Goal: Transaction & Acquisition: Obtain resource

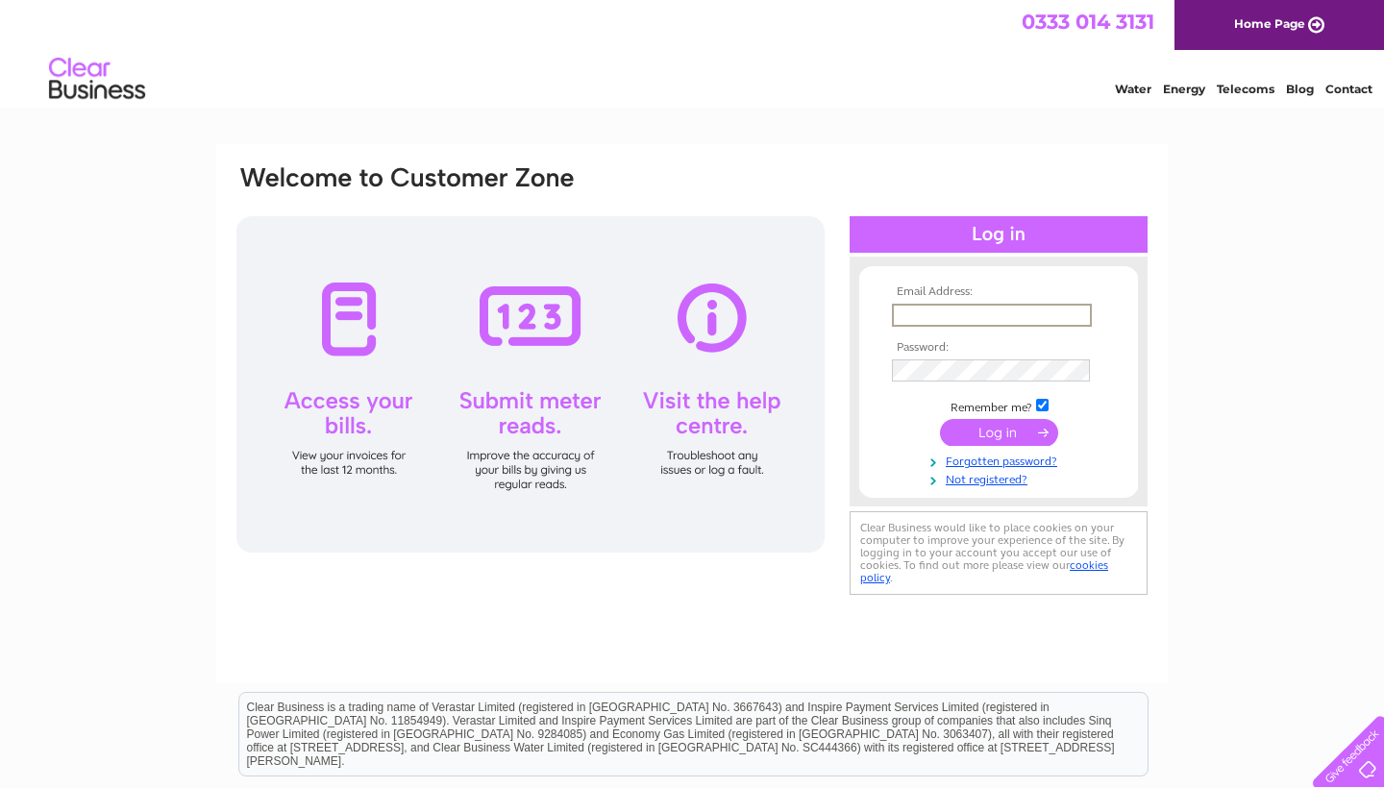
type input "[EMAIL_ADDRESS][DOMAIN_NAME]"
click at [998, 438] on input "submit" at bounding box center [999, 432] width 118 height 27
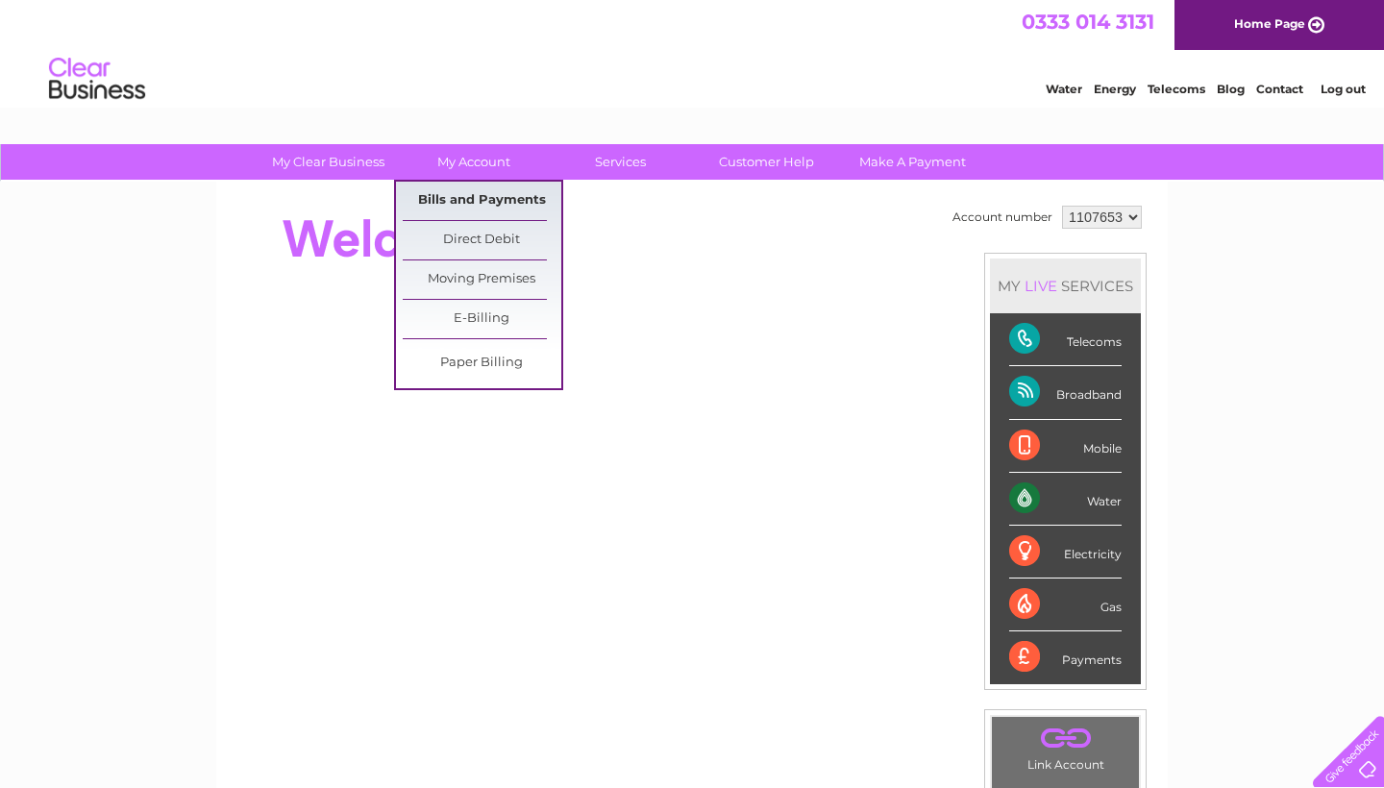
click at [466, 204] on link "Bills and Payments" at bounding box center [482, 201] width 159 height 38
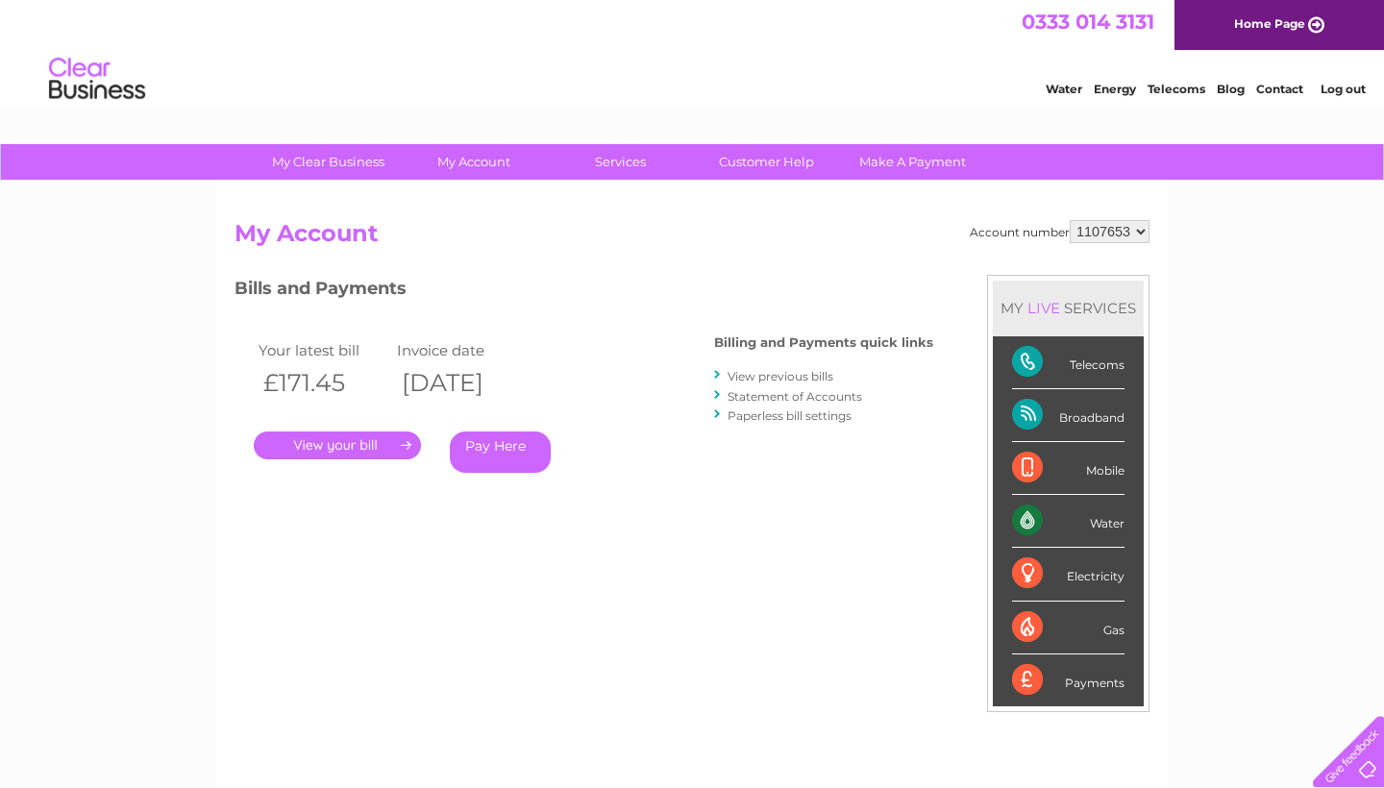
click at [374, 439] on link "." at bounding box center [337, 445] width 167 height 28
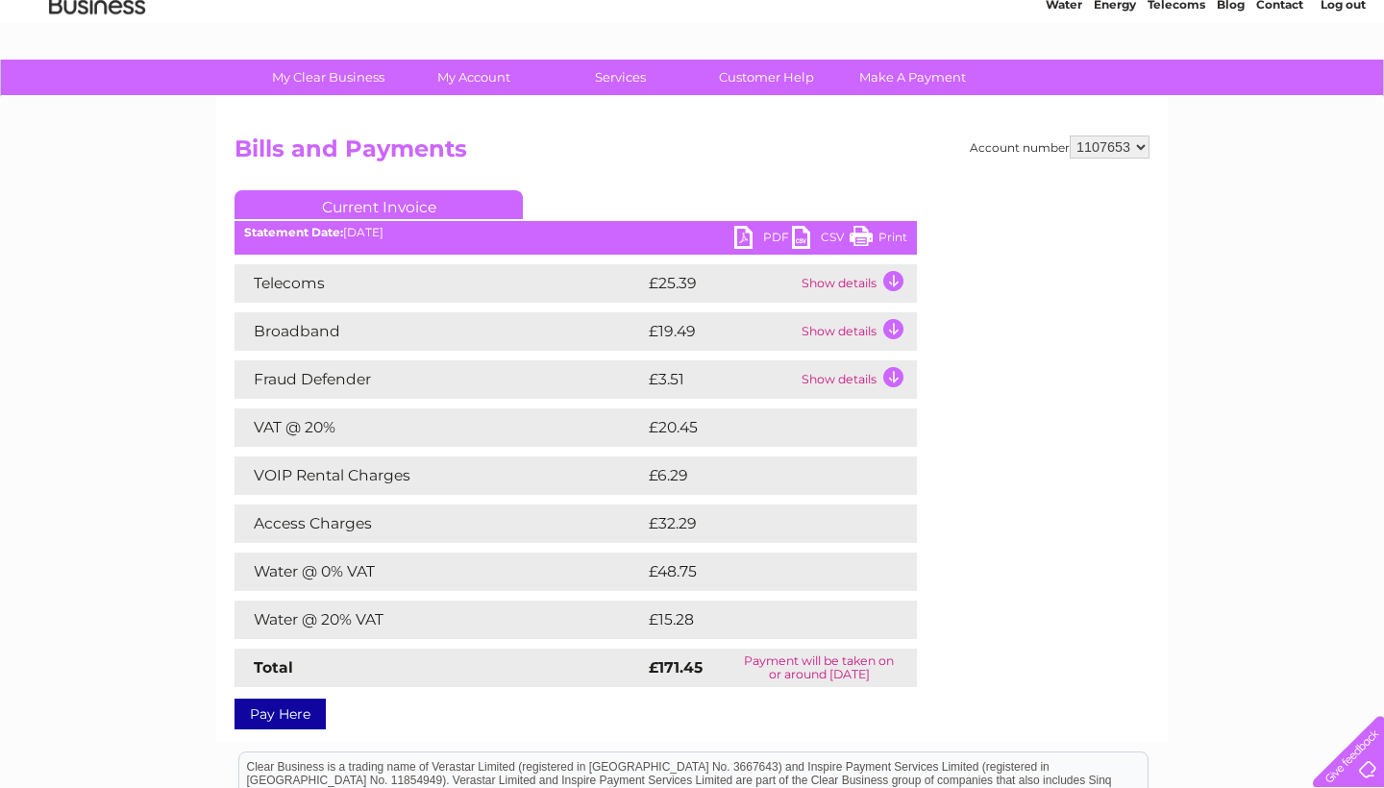
scroll to position [50, 0]
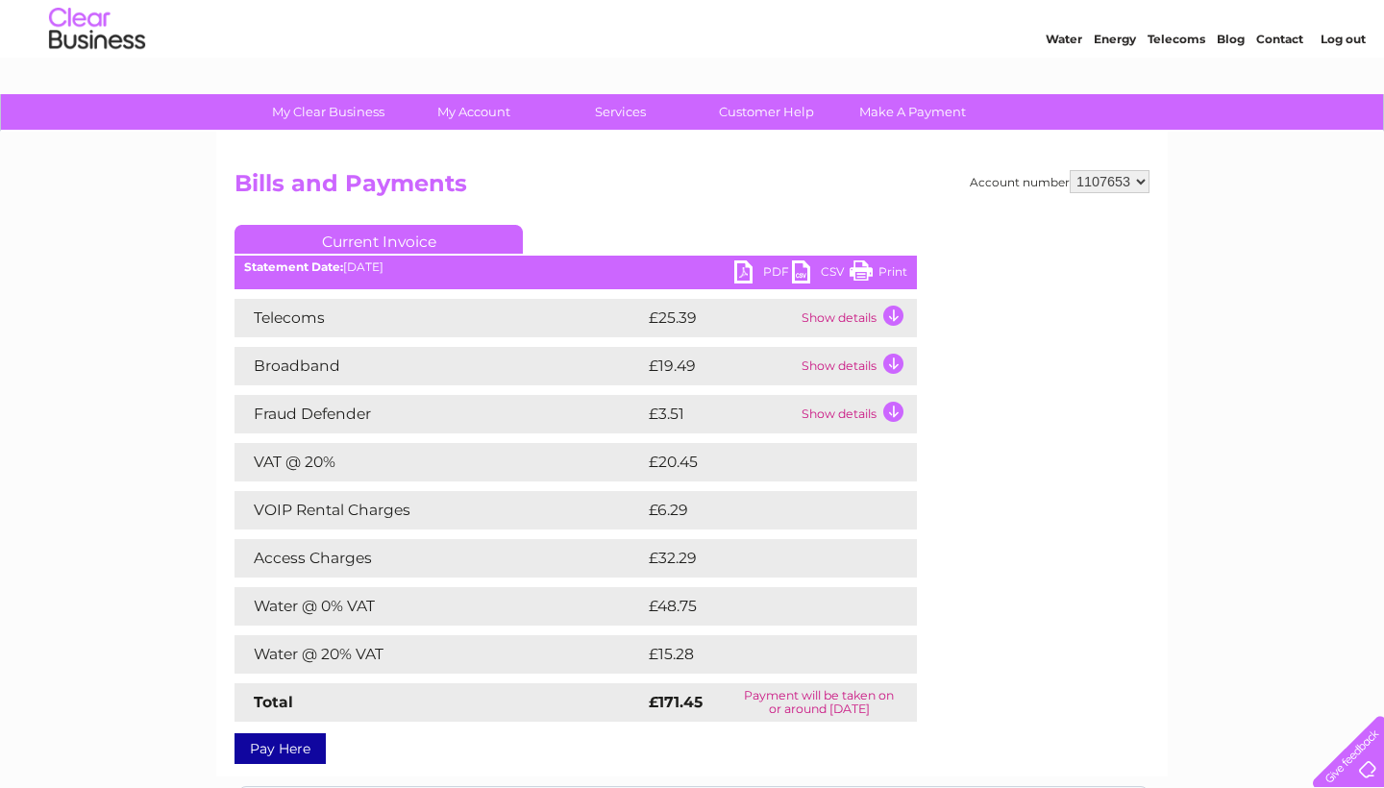
click at [743, 272] on link "PDF" at bounding box center [763, 274] width 58 height 28
